Goal: Task Accomplishment & Management: Use online tool/utility

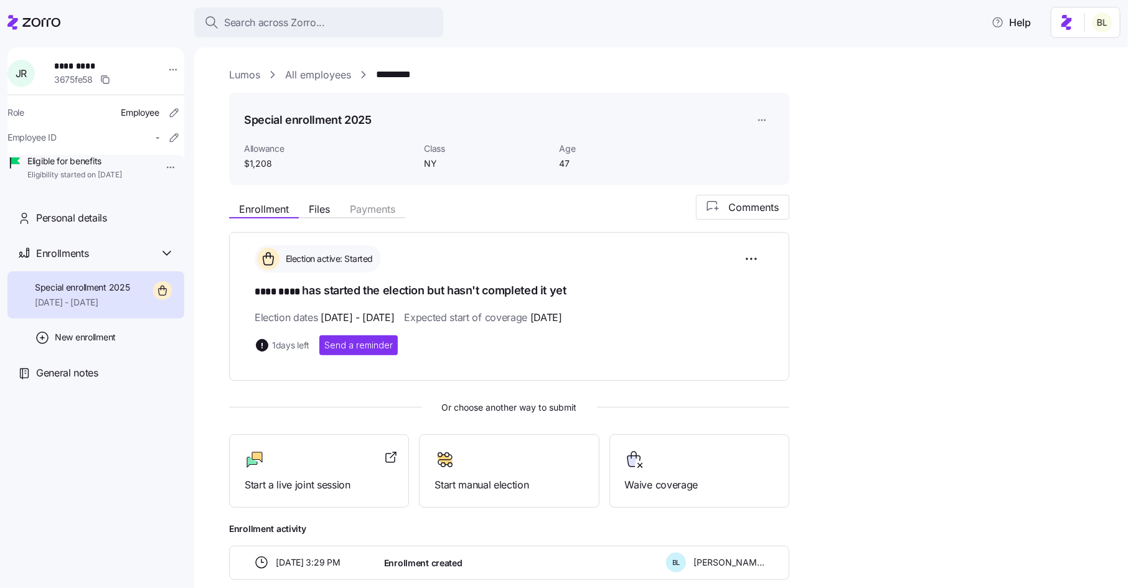
click at [247, 73] on link "Lumos" at bounding box center [244, 75] width 31 height 16
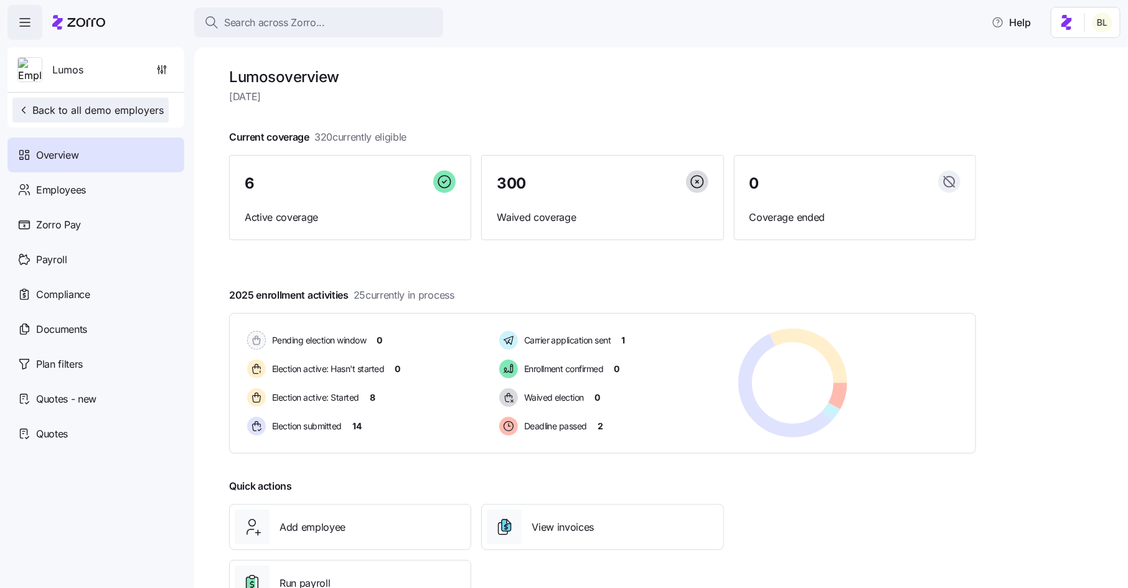
click at [137, 105] on span "Back to all demo employers" at bounding box center [90, 110] width 146 height 15
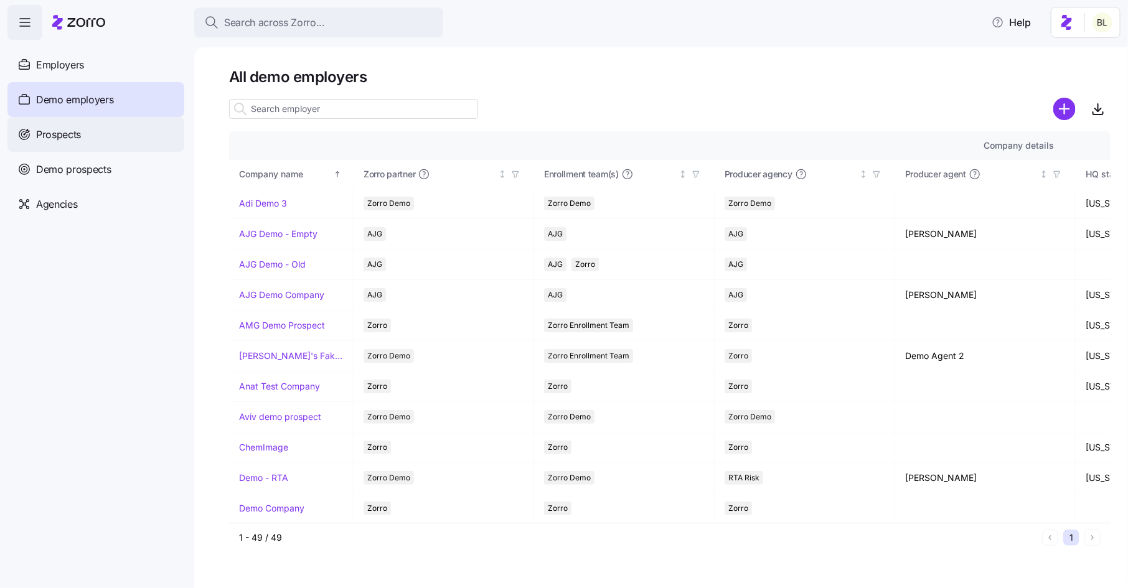
click at [80, 132] on span "Prospects" at bounding box center [58, 135] width 45 height 16
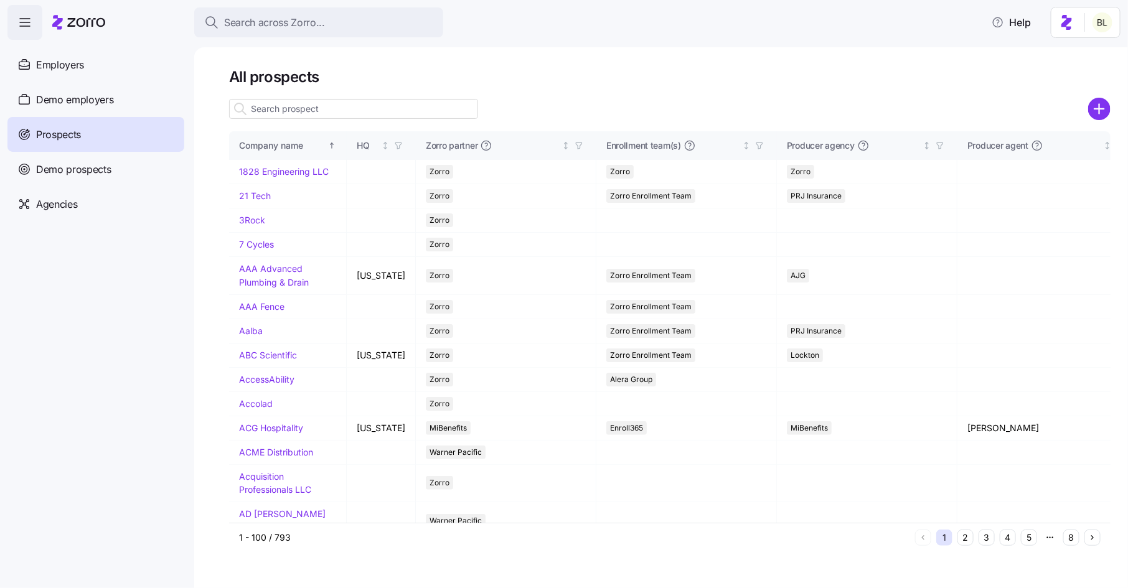
click at [327, 108] on input at bounding box center [353, 109] width 249 height 20
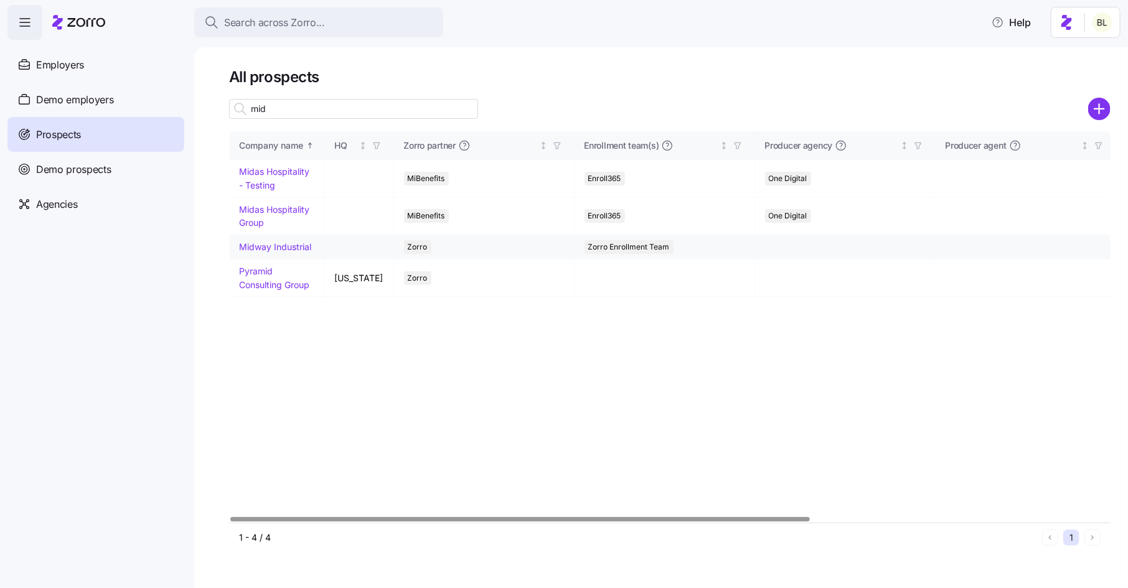
type input "mid"
click at [281, 243] on link "Midway Industrial" at bounding box center [275, 247] width 72 height 11
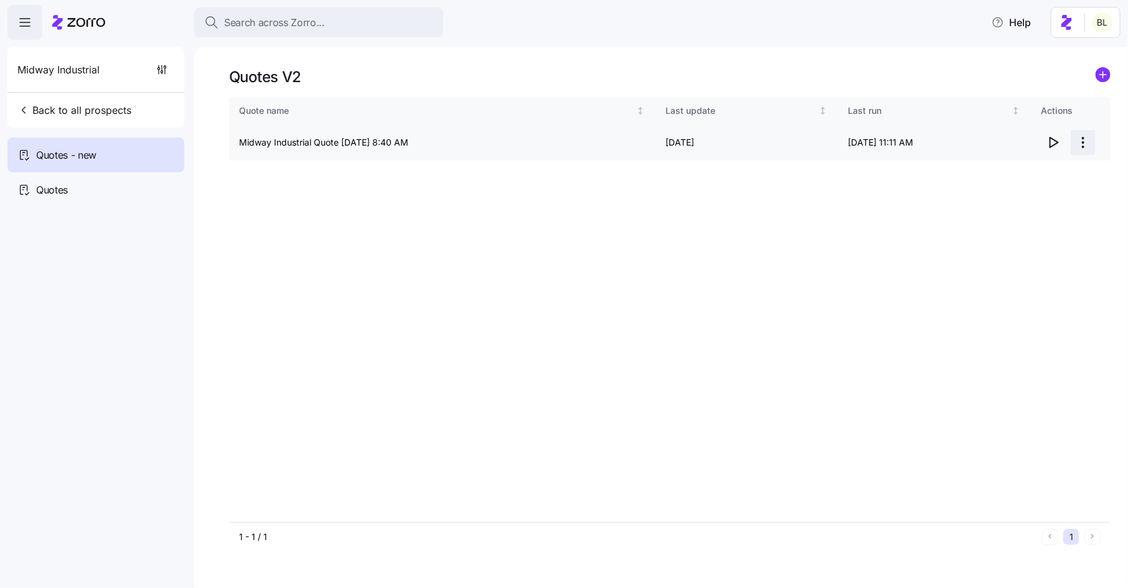
click at [1083, 141] on html "Search across Zorro... Help Midway Industrial Back to all prospects Quotes - ne…" at bounding box center [564, 290] width 1128 height 581
click at [1070, 167] on div "Edit quote" at bounding box center [1034, 173] width 115 height 20
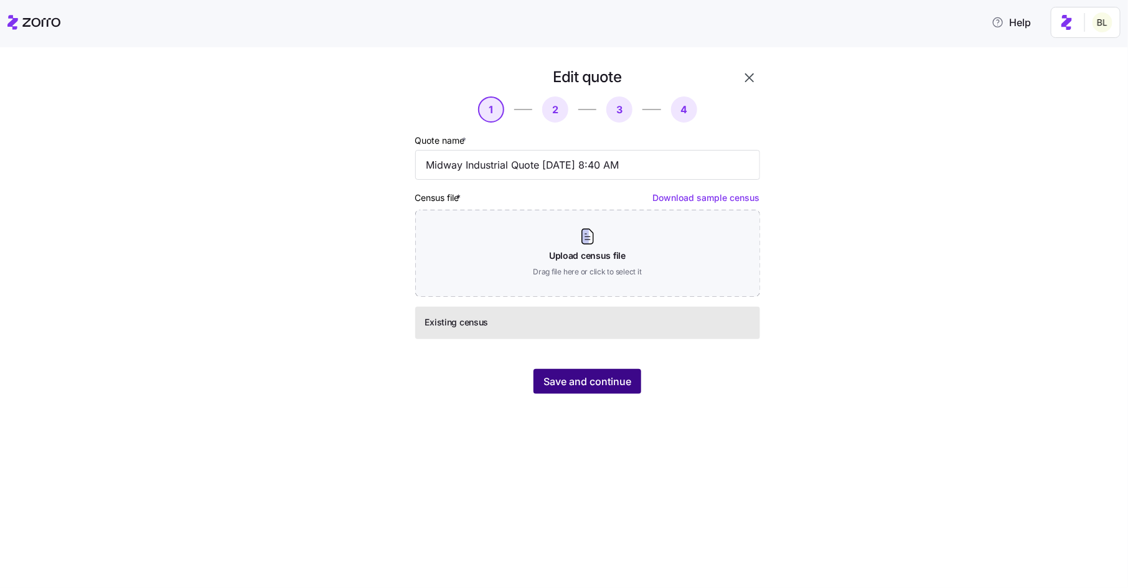
click at [616, 377] on span "Save and continue" at bounding box center [588, 381] width 88 height 15
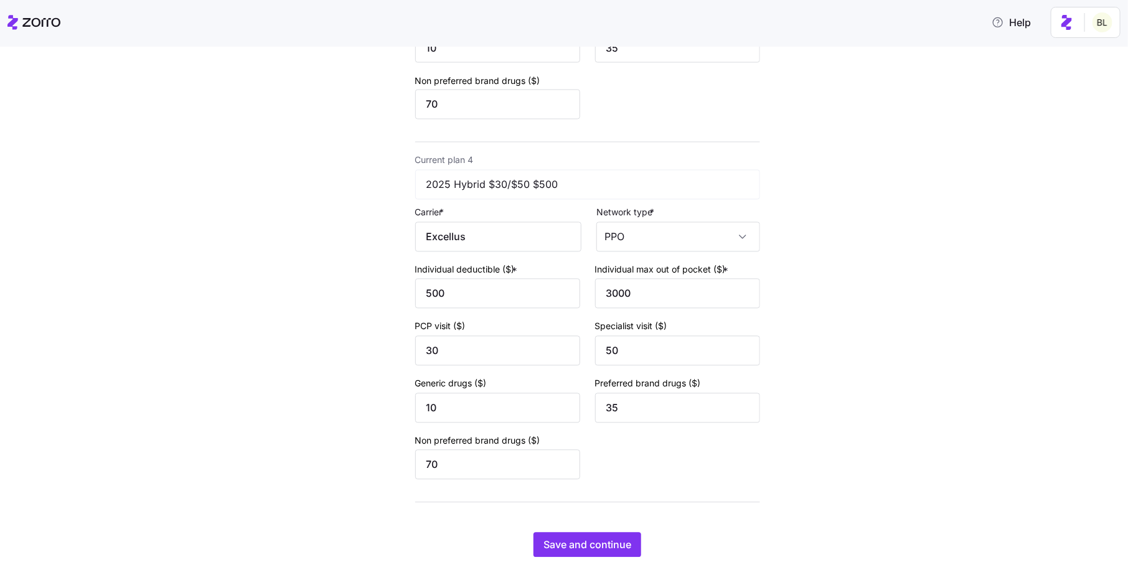
scroll to position [1108, 0]
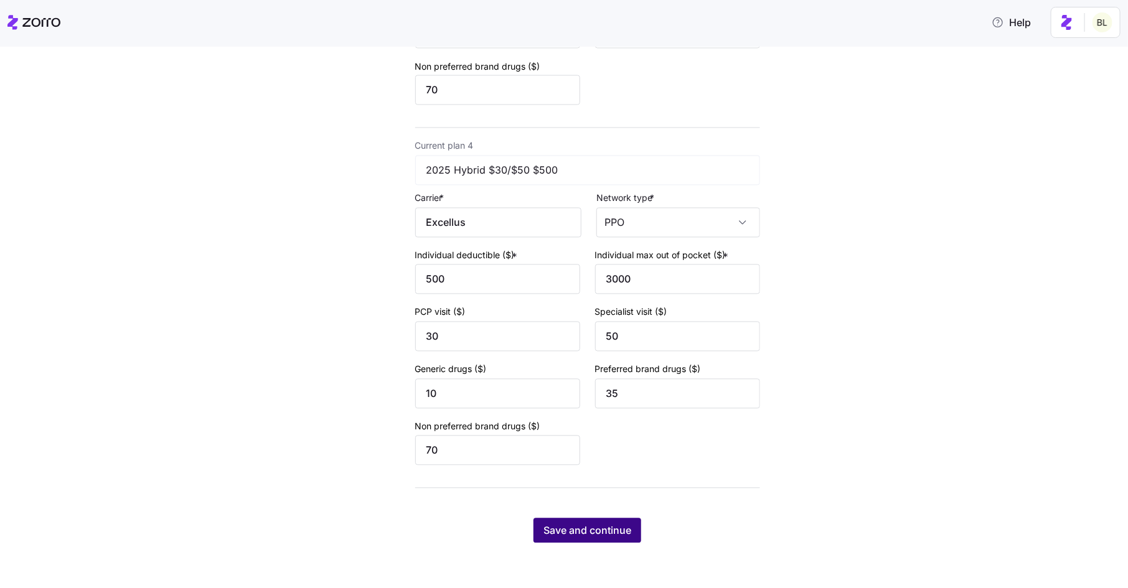
click at [613, 523] on button "Save and continue" at bounding box center [588, 531] width 108 height 25
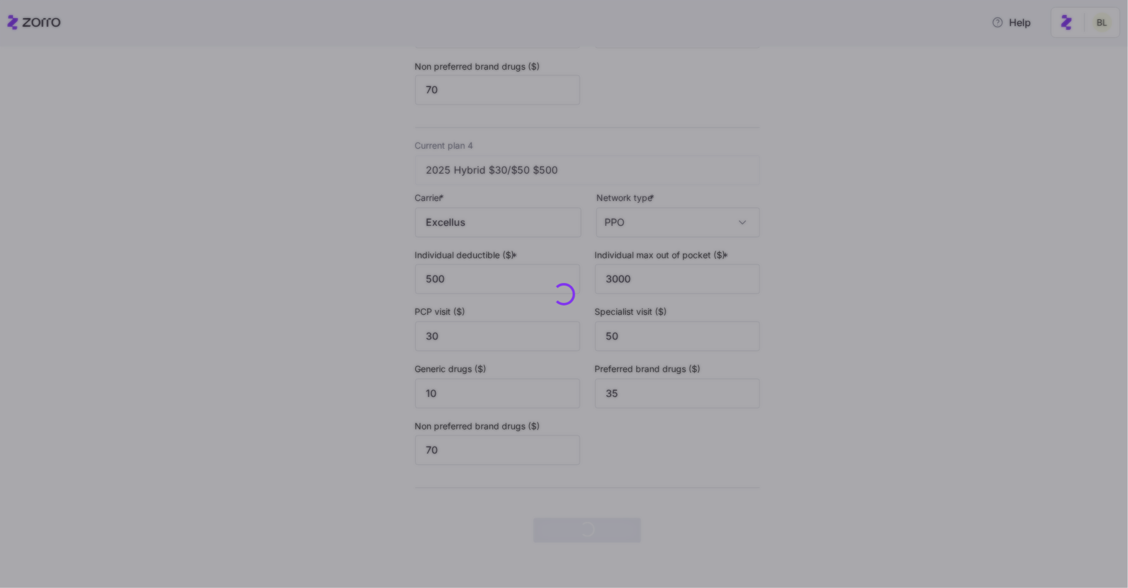
scroll to position [0, 0]
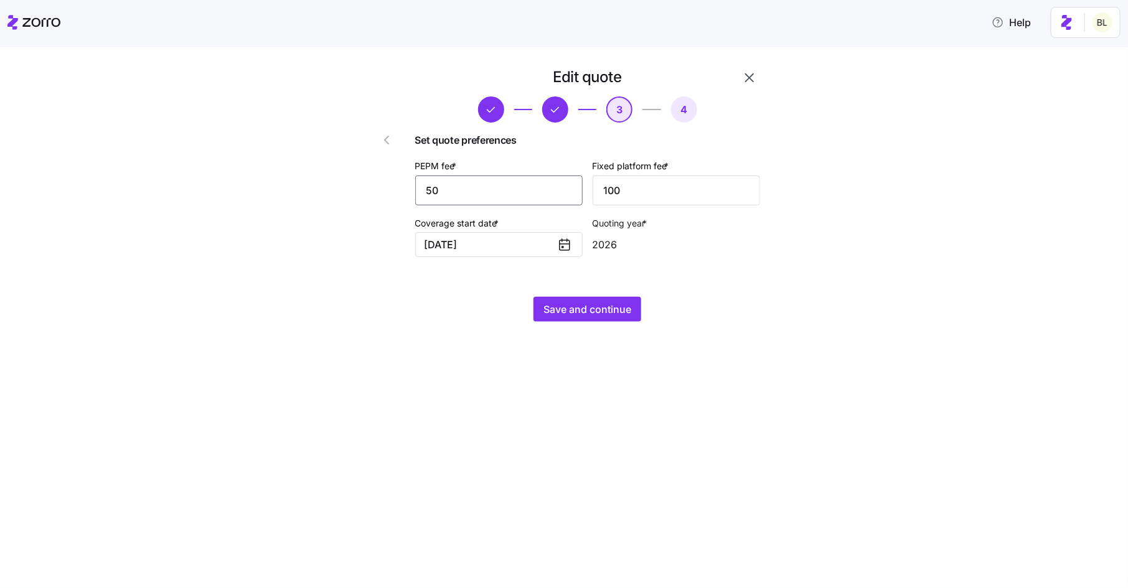
click at [482, 194] on input "50" at bounding box center [498, 191] width 167 height 30
type input "5"
type input "63"
click at [569, 308] on span "Save and continue" at bounding box center [588, 309] width 88 height 15
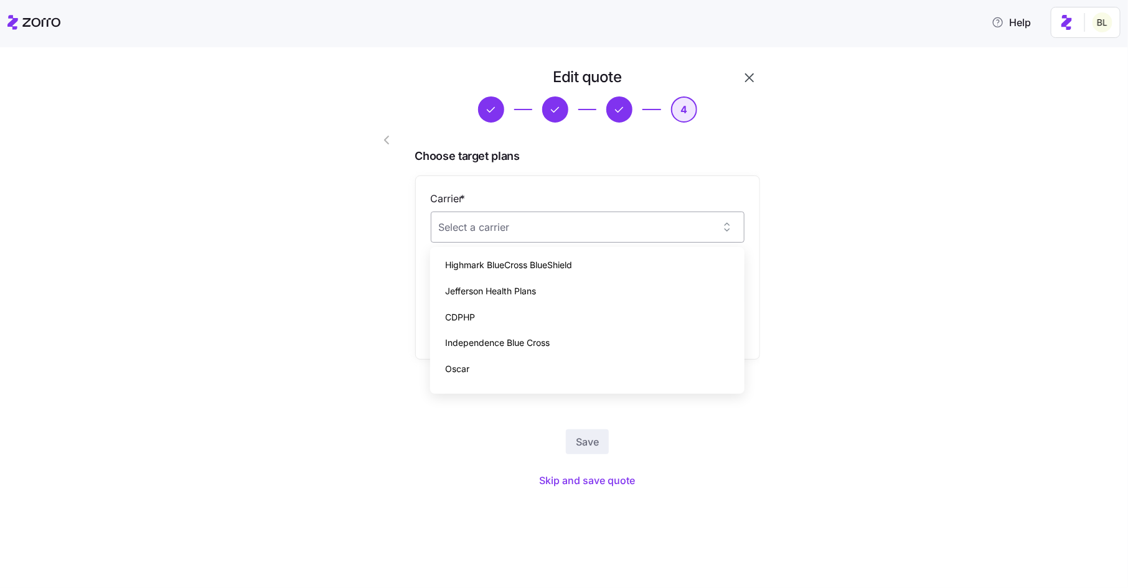
click at [692, 222] on input "Carrier *" at bounding box center [588, 227] width 314 height 31
click at [642, 297] on div "Excellus" at bounding box center [587, 292] width 304 height 26
type input "Excellus"
click at [631, 296] on input "Plan *" at bounding box center [588, 288] width 314 height 31
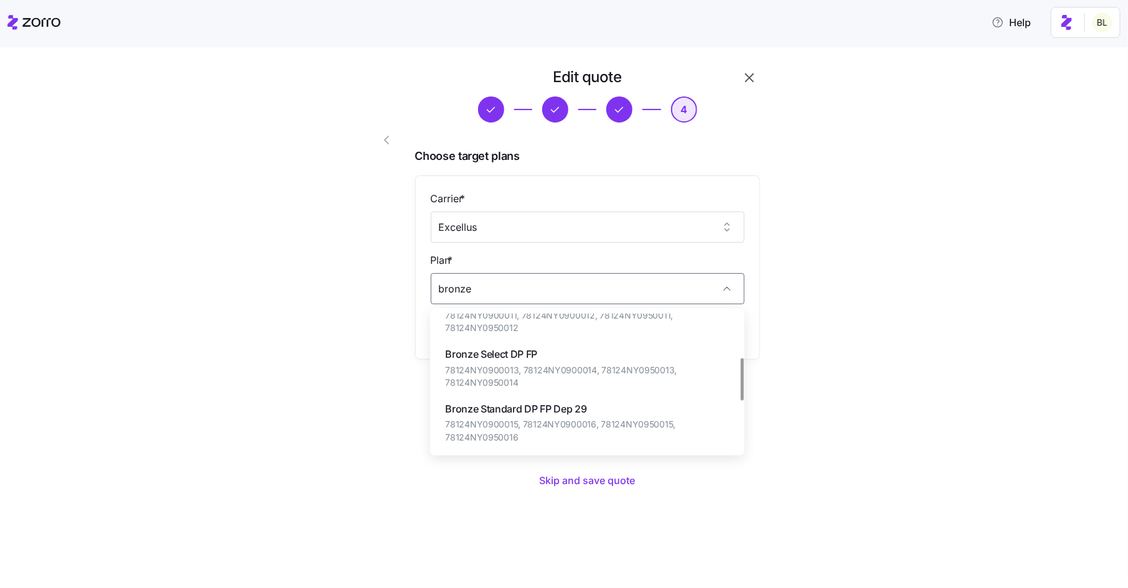
scroll to position [141, 0]
click at [613, 360] on span "78124NY0900013, 78124NY0900014, 78124NY0950013, 78124NY0950014" at bounding box center [587, 373] width 285 height 26
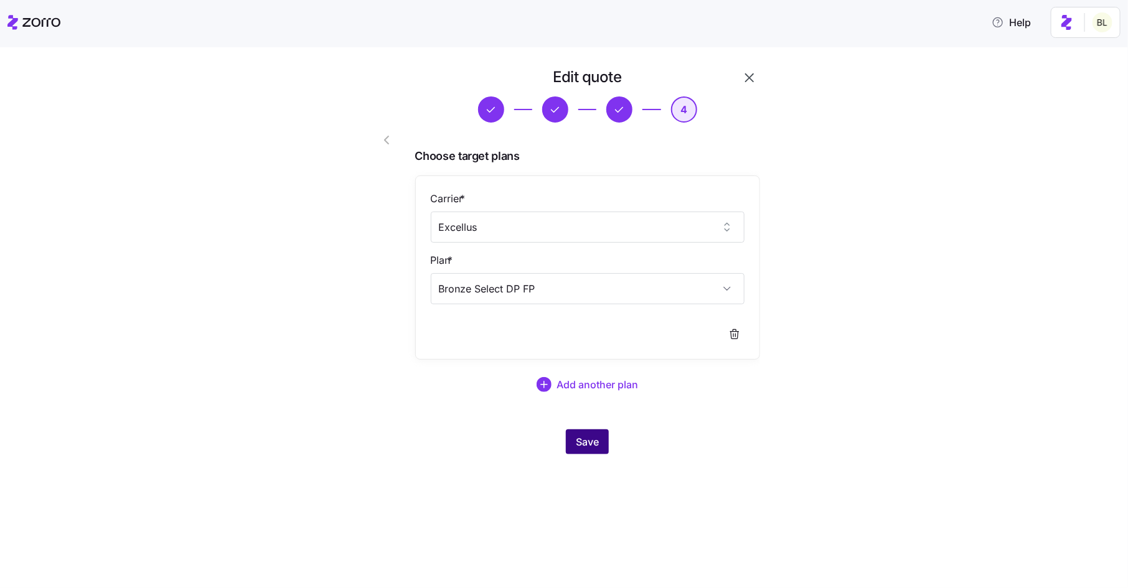
type input "Bronze Select DP FP"
click at [600, 435] on button "Save" at bounding box center [587, 442] width 43 height 25
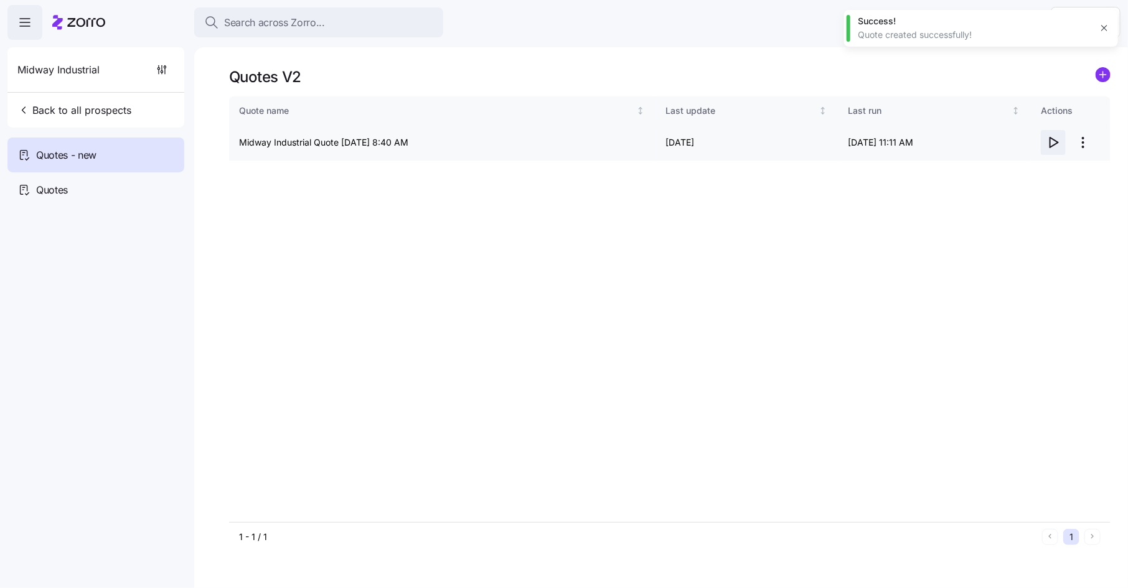
click at [1053, 138] on icon "button" at bounding box center [1053, 142] width 15 height 15
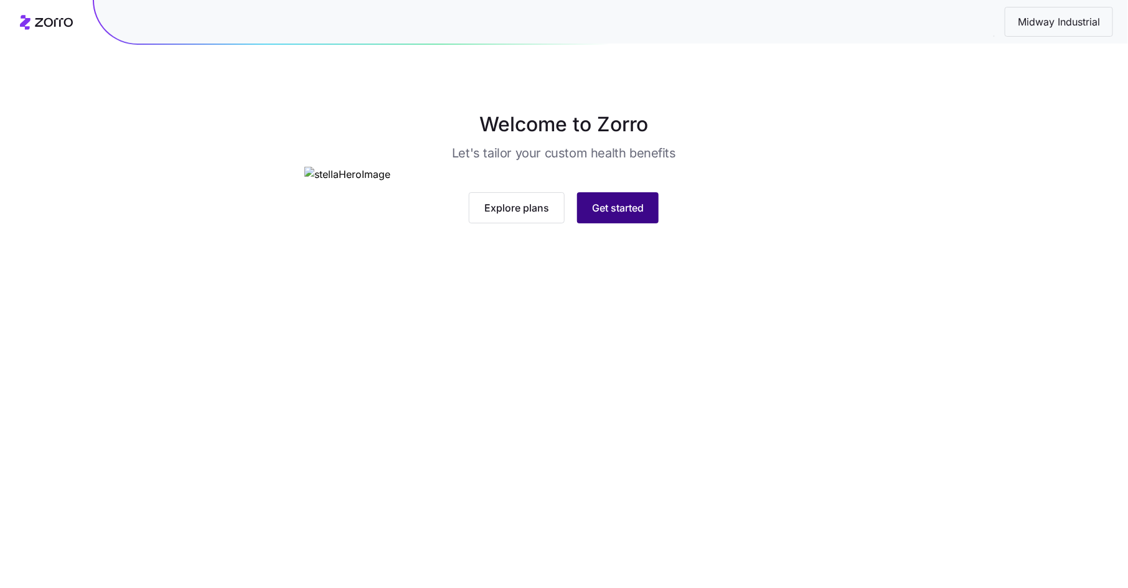
click at [636, 215] on span "Get started" at bounding box center [618, 207] width 52 height 15
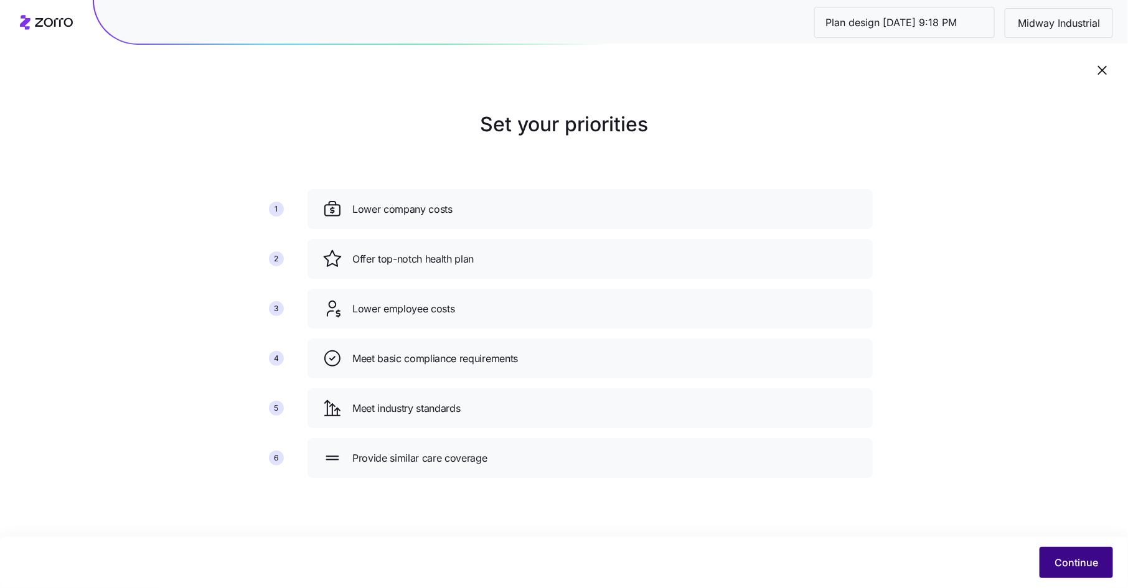
click at [1068, 557] on span "Continue" at bounding box center [1077, 562] width 44 height 15
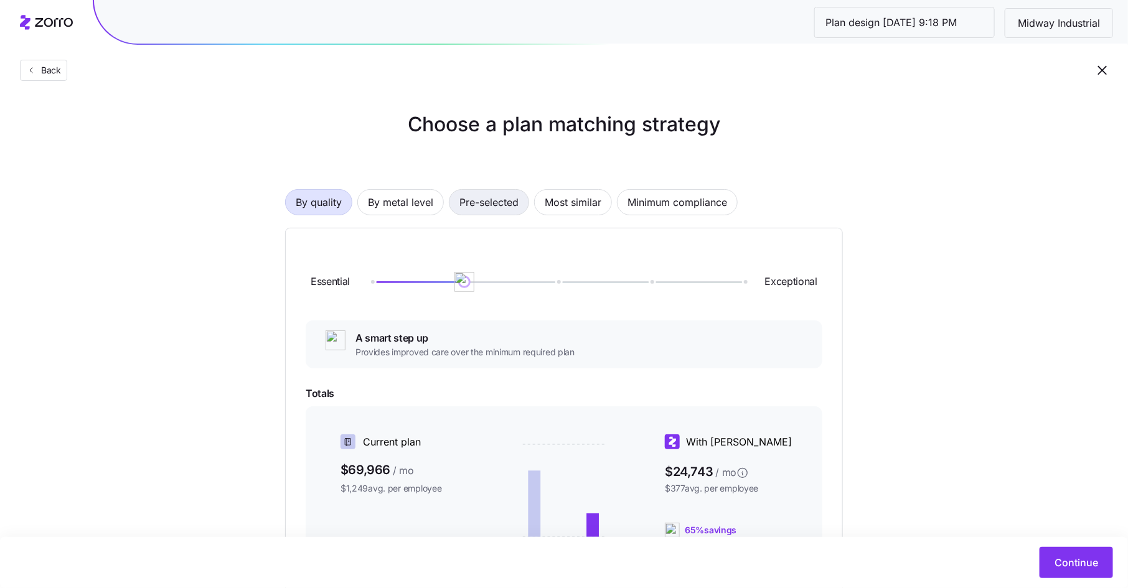
click at [481, 201] on span "Pre-selected" at bounding box center [488, 202] width 59 height 25
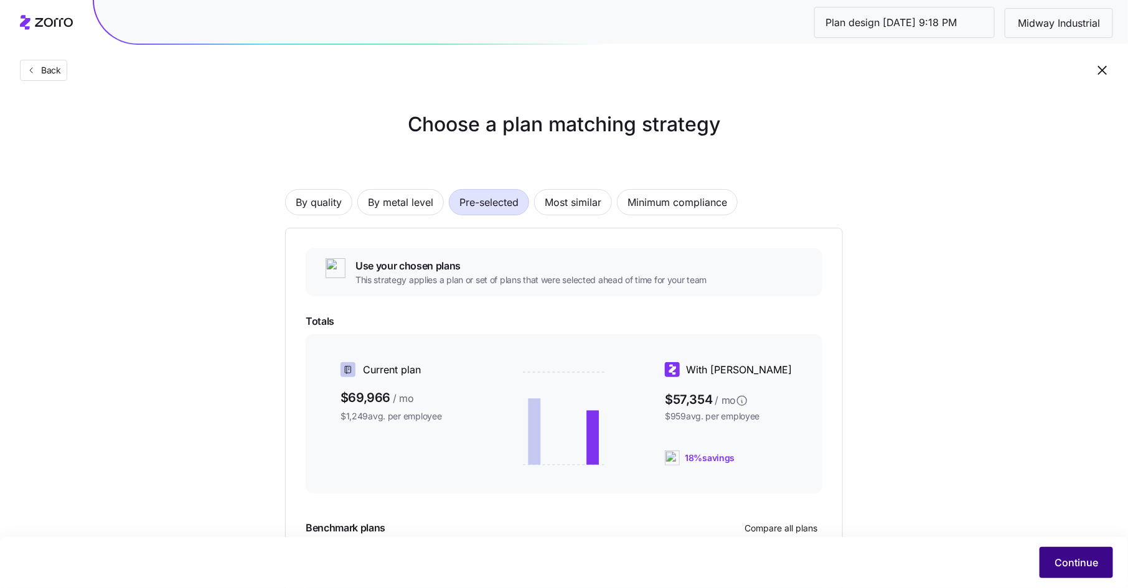
click at [1089, 565] on span "Continue" at bounding box center [1077, 562] width 44 height 15
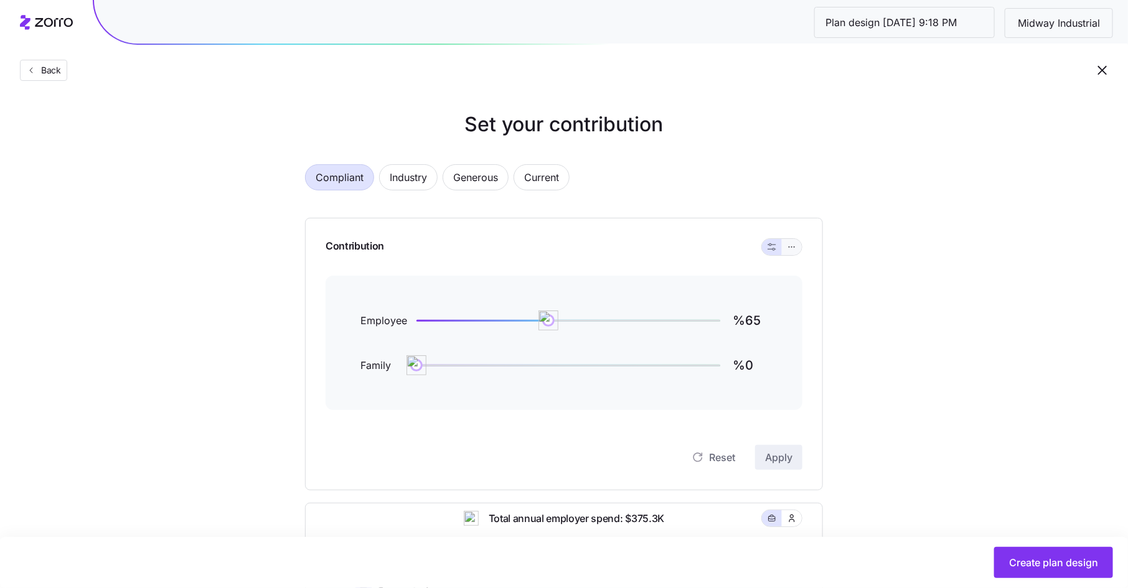
click at [791, 248] on icon "button" at bounding box center [792, 247] width 9 height 15
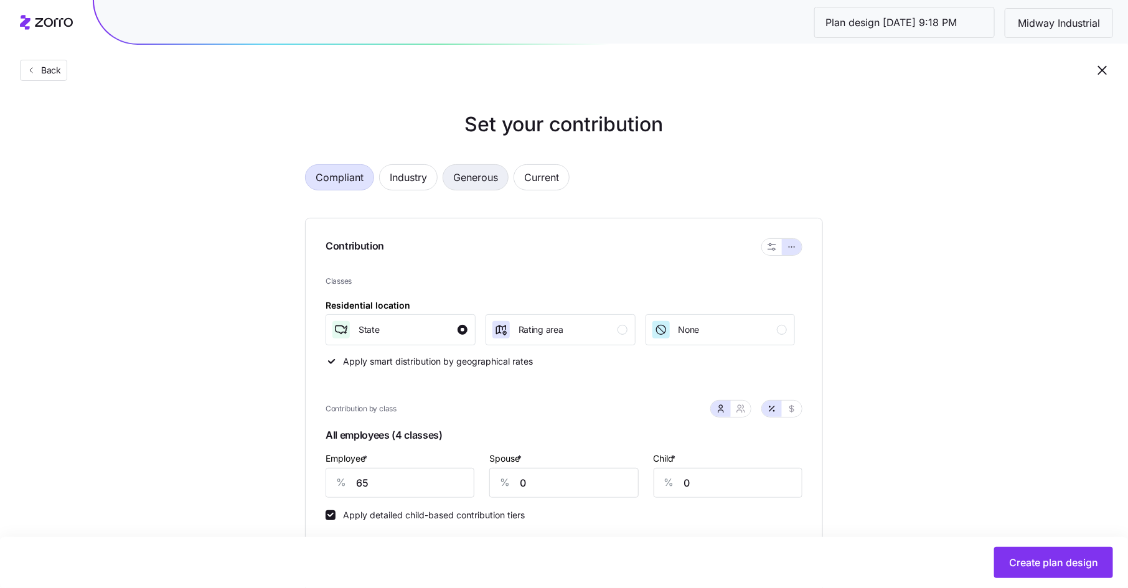
click at [483, 178] on span "Generous" at bounding box center [475, 177] width 45 height 25
type input "81"
type input "62"
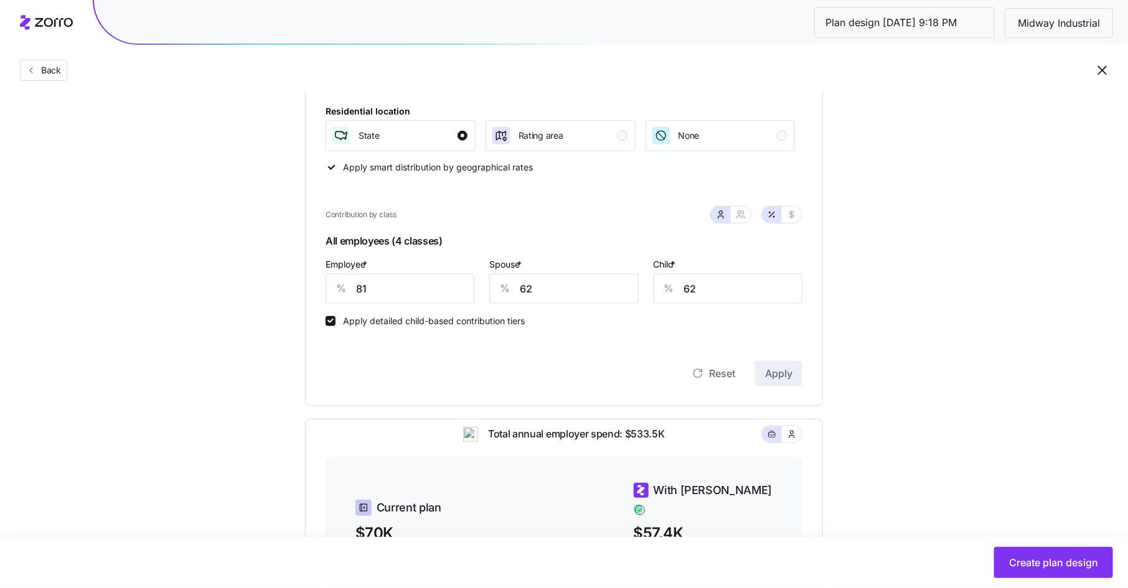
scroll to position [209, 0]
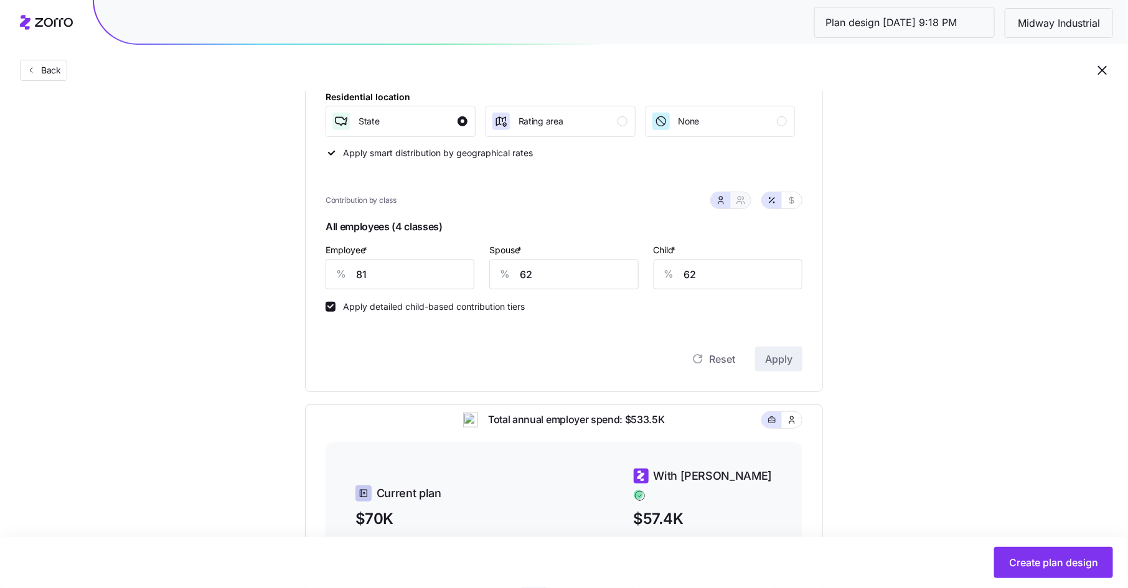
click at [740, 201] on icon "button" at bounding box center [741, 200] width 10 height 10
type input "72"
type input "71"
drag, startPoint x: 369, startPoint y: 276, endPoint x: 335, endPoint y: 276, distance: 34.2
click at [335, 276] on div "% 81" at bounding box center [380, 275] width 108 height 30
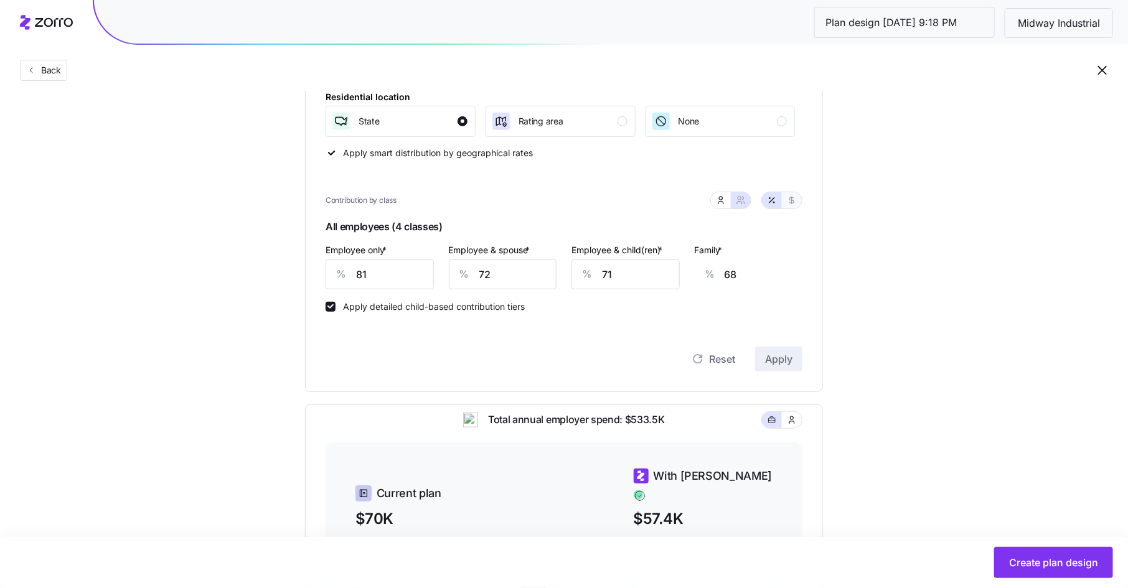
click at [793, 198] on icon "button" at bounding box center [792, 200] width 10 height 10
type input "631"
type input "1116"
type input "1152"
type input "1637"
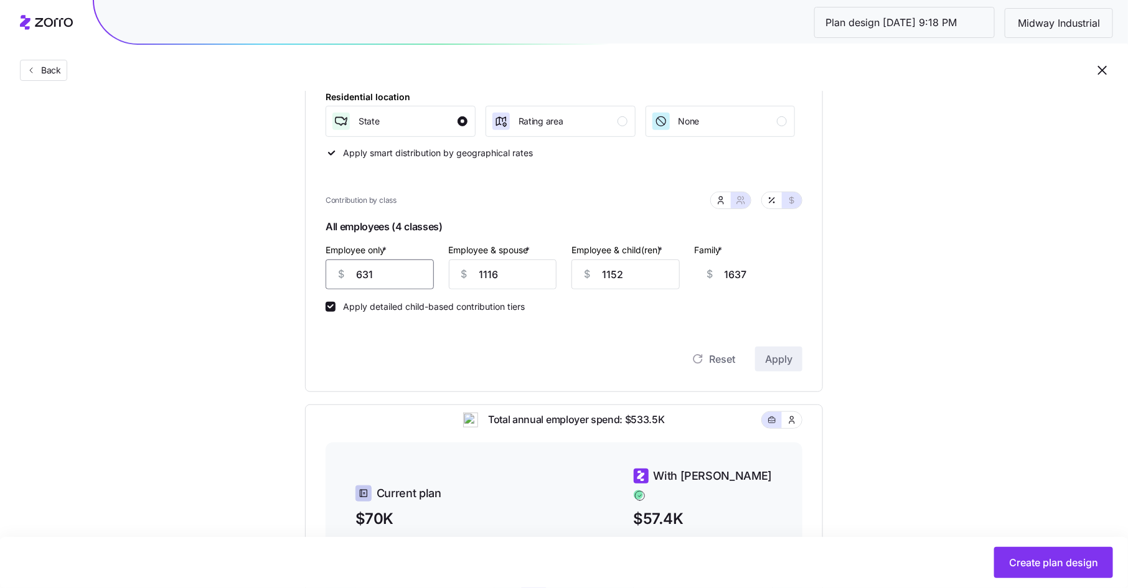
drag, startPoint x: 382, startPoint y: 278, endPoint x: 347, endPoint y: 278, distance: 35.5
click at [347, 278] on div "$ 631" at bounding box center [380, 275] width 108 height 30
type input "3"
type input "2265"
type input "37"
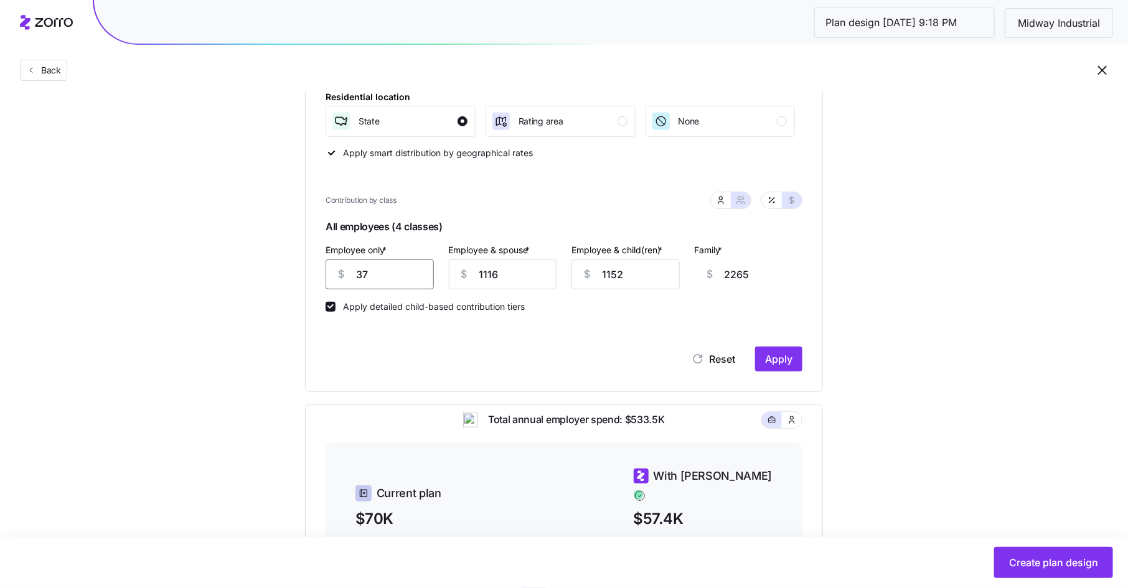
type input "2231"
type input "375"
type input "1893"
type input "375"
type input "4"
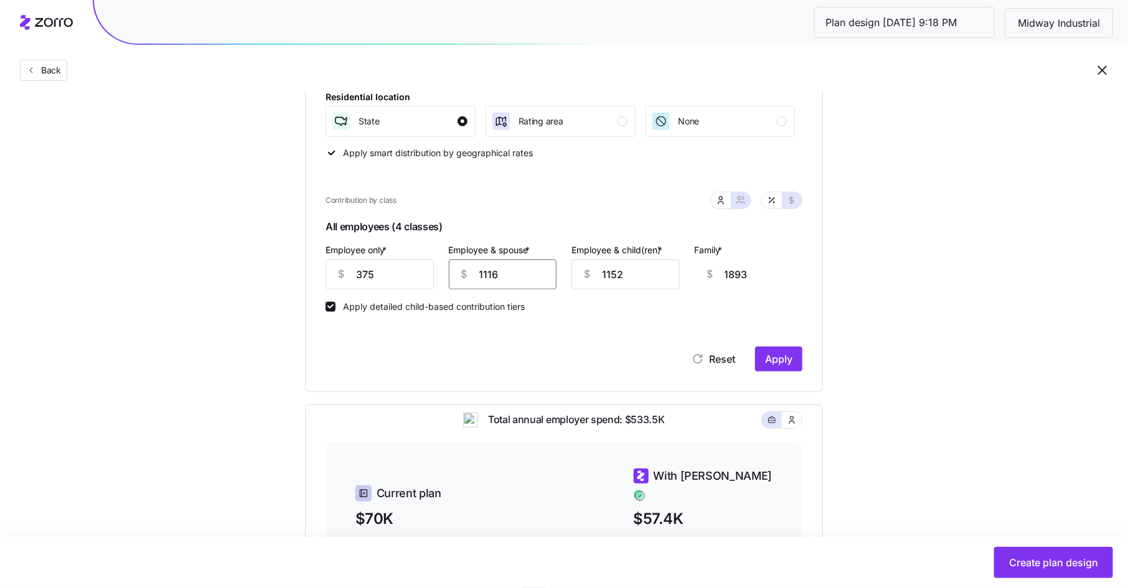
type input "781"
type input "47"
type input "824"
type input "475"
type input "1252"
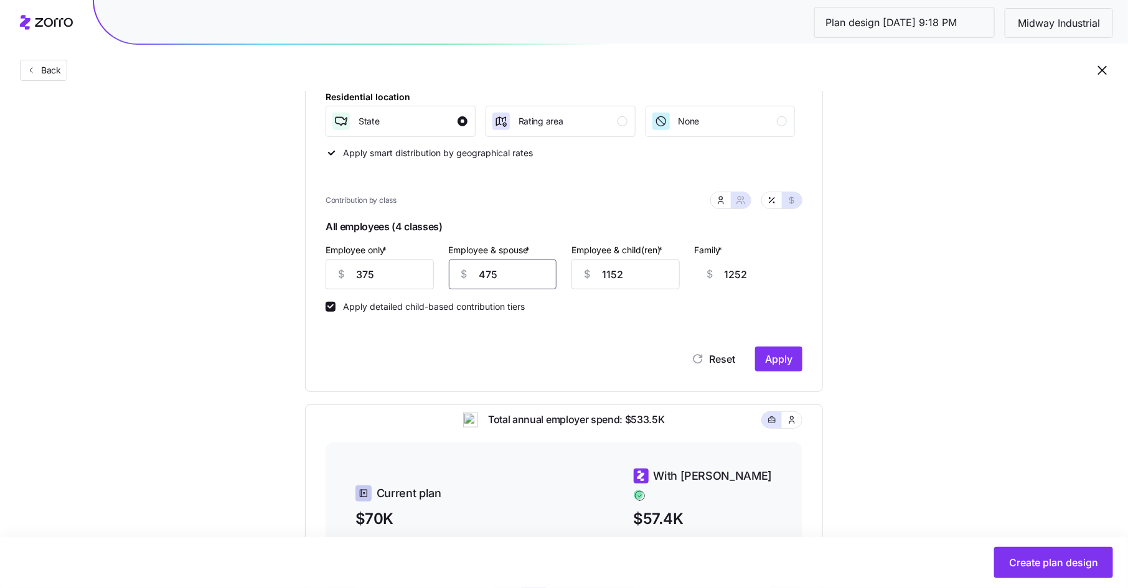
type input "475"
type input "4"
type input "104"
type input "47"
type input "147"
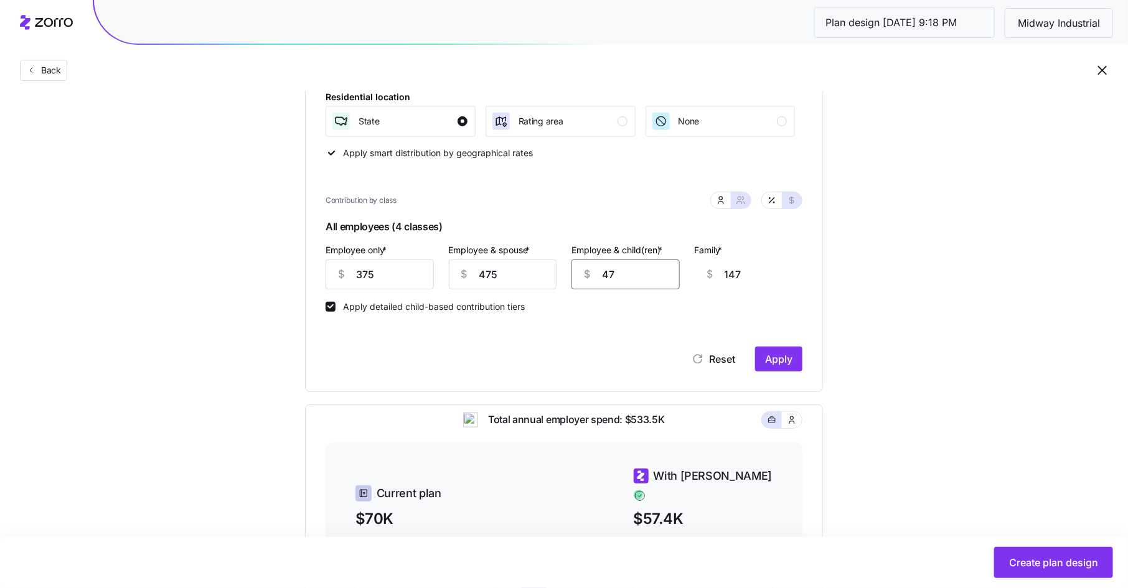
type input "475"
type input "575"
type input "475"
click at [772, 351] on button "Apply" at bounding box center [778, 359] width 47 height 25
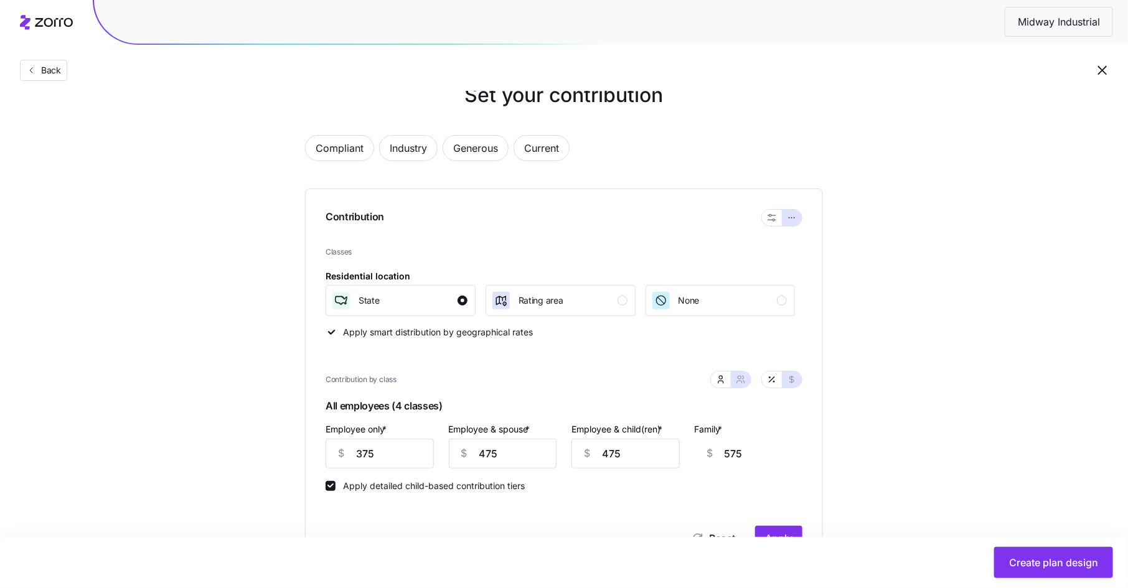
scroll to position [91, 0]
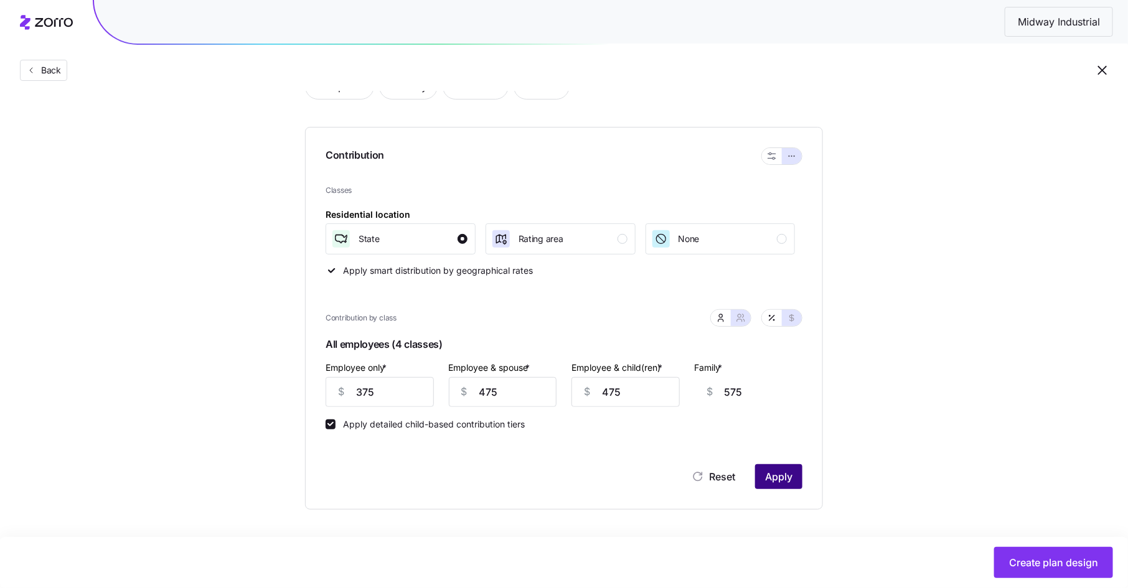
click at [786, 473] on span "Apply" at bounding box center [778, 476] width 27 height 15
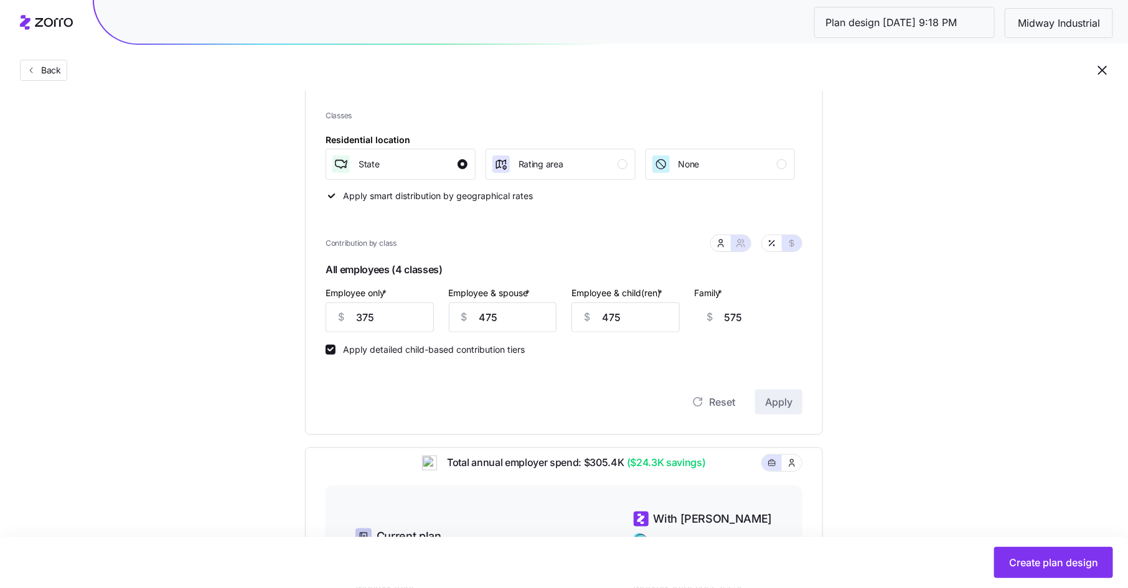
scroll to position [470, 0]
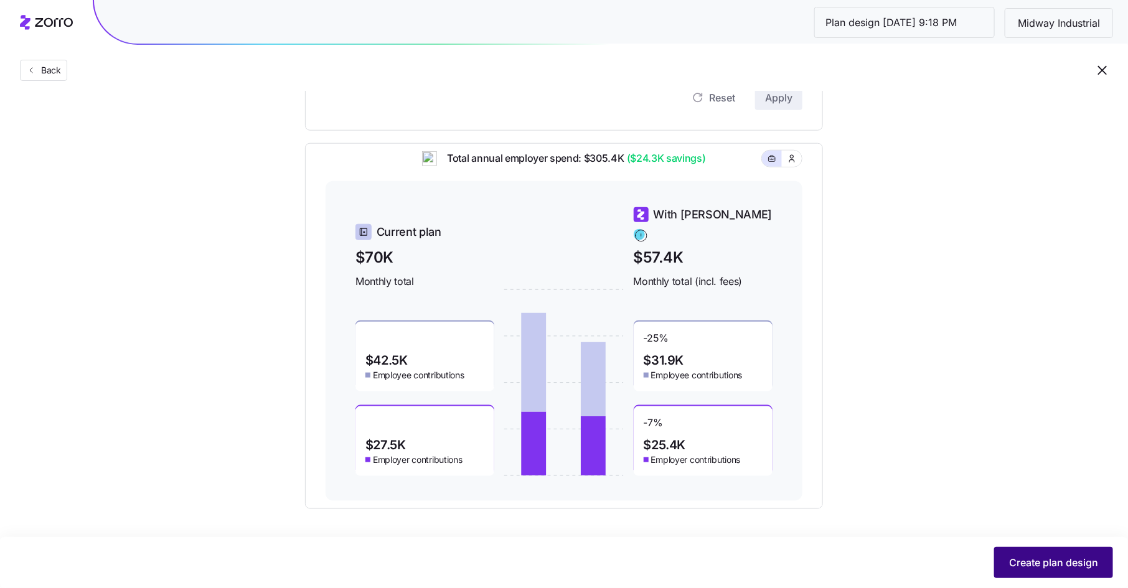
click at [1060, 563] on span "Create plan design" at bounding box center [1053, 562] width 89 height 15
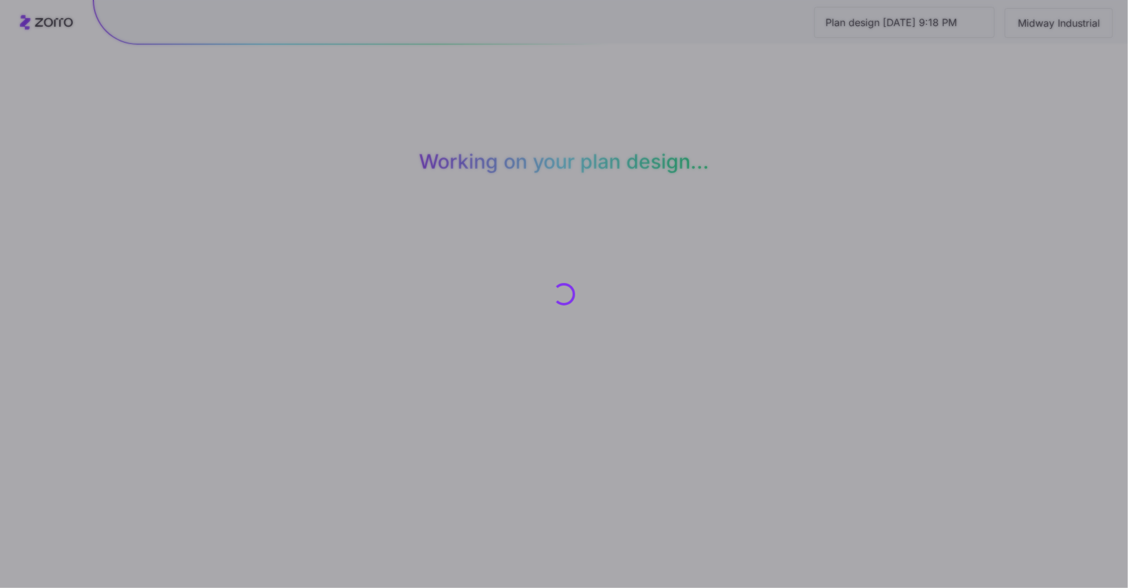
scroll to position [0, 0]
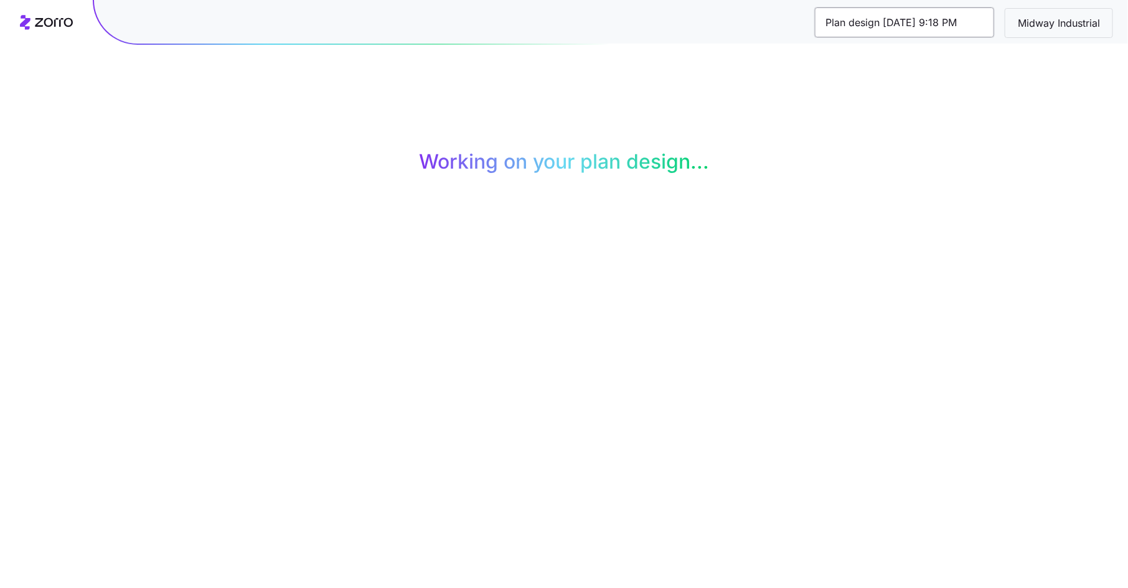
click at [949, 25] on input "Plan design [DATE] 9:18 PM" at bounding box center [904, 22] width 179 height 30
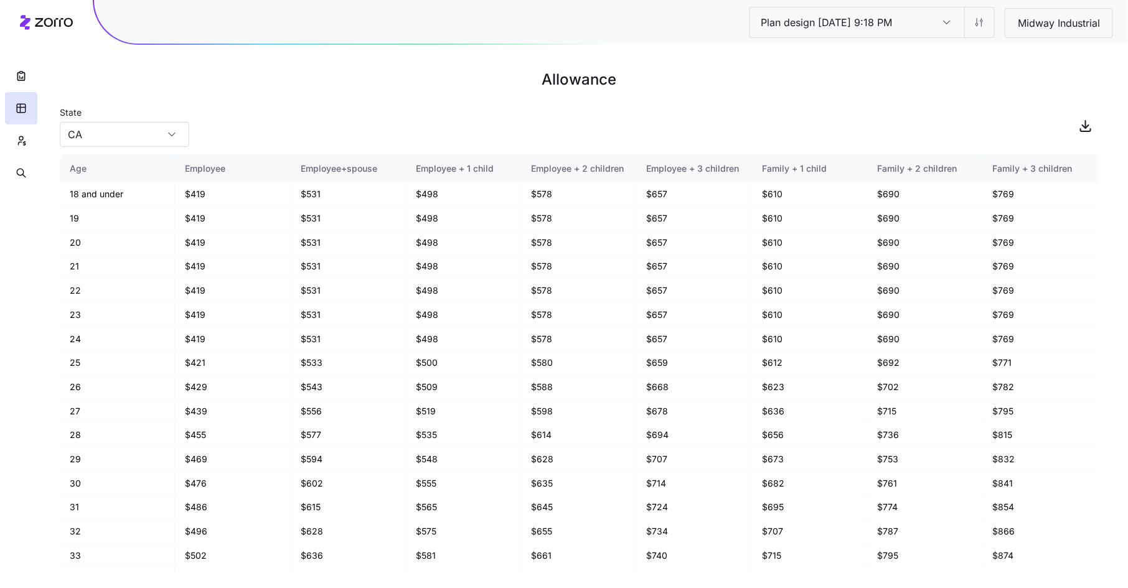
click at [944, 20] on input "Plan design [DATE] 9:18 PM" at bounding box center [947, 22] width 35 height 30
click at [989, 54] on main "Allowance State [US_STATE] Age Employee Employee+spouse Employee + 1 child Empl…" at bounding box center [564, 294] width 1128 height 588
click at [275, 74] on h1 "Allowance" at bounding box center [579, 80] width 1038 height 30
